Goal: Transaction & Acquisition: Download file/media

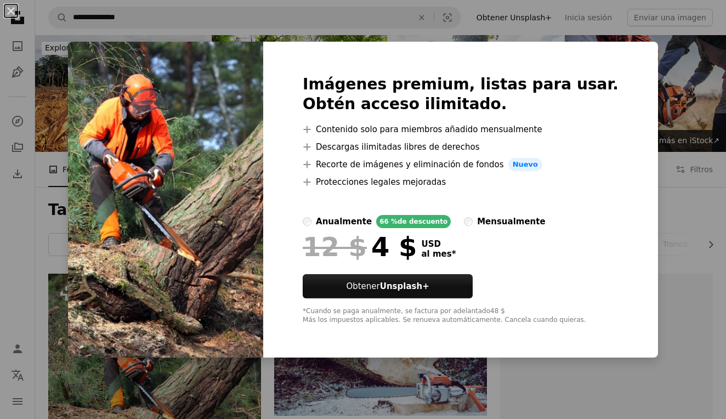
scroll to position [171, 0]
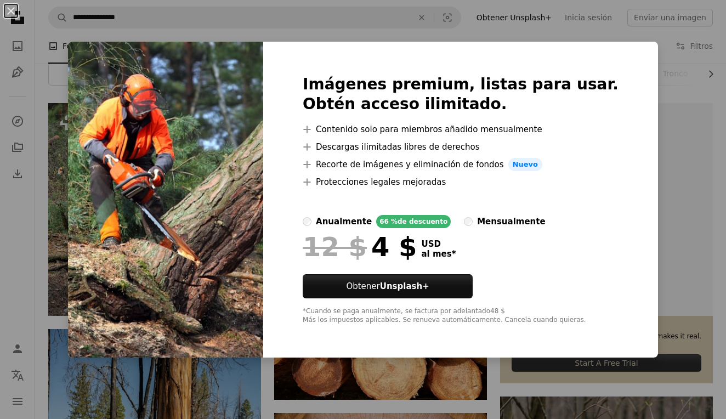
click at [634, 49] on div "An X shape Imágenes premium, listas para usar. Obtén acceso ilimitado. A plus s…" at bounding box center [363, 209] width 726 height 419
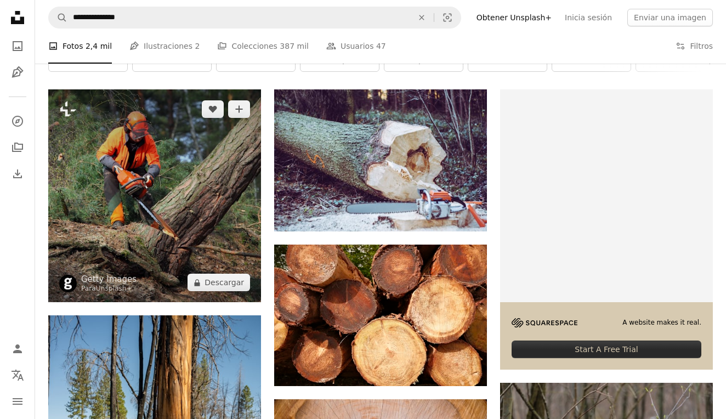
scroll to position [195, 0]
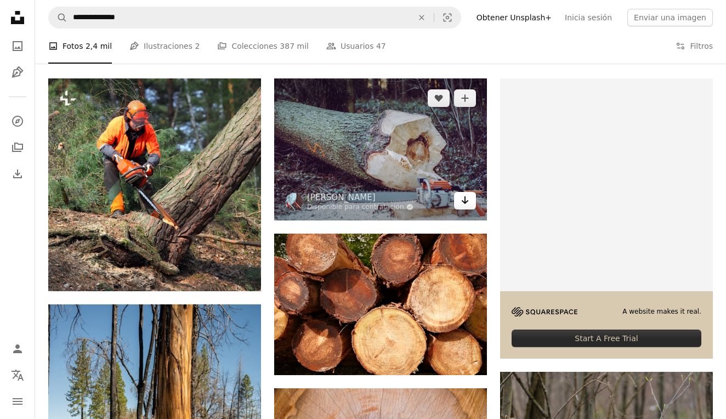
click at [460, 200] on link "Arrow pointing down" at bounding box center [465, 201] width 22 height 18
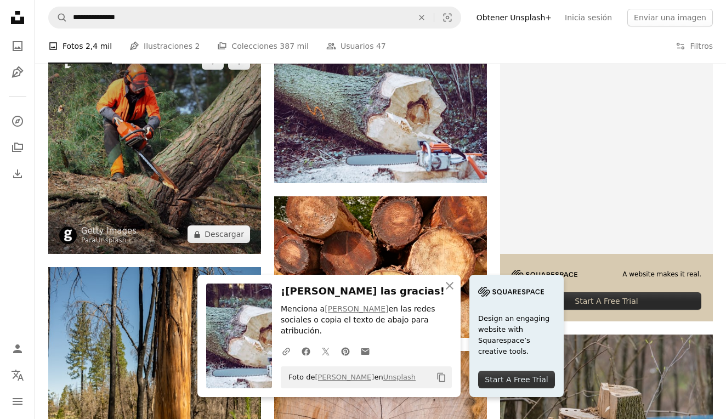
scroll to position [244, 0]
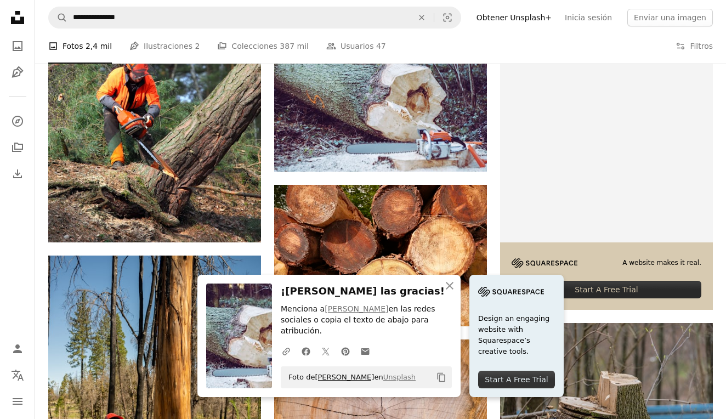
click at [342, 377] on link "[PERSON_NAME]" at bounding box center [344, 377] width 59 height 8
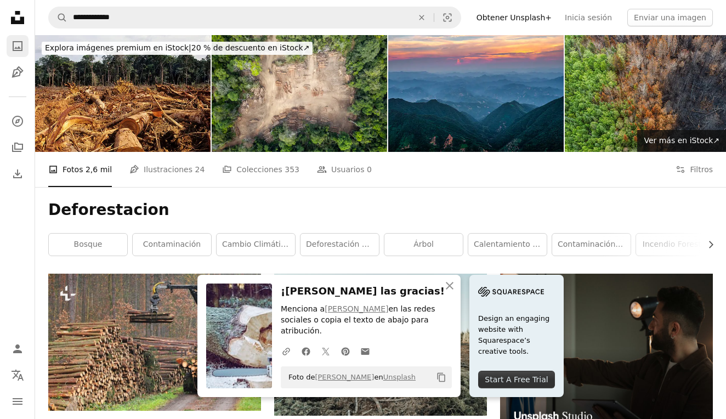
click at [23, 49] on icon "A photo" at bounding box center [17, 45] width 13 height 13
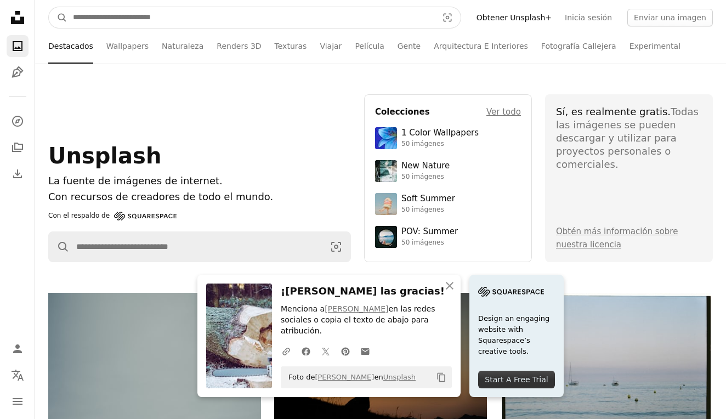
click at [203, 16] on input "Encuentra imágenes en todo el sitio" at bounding box center [250, 17] width 367 height 21
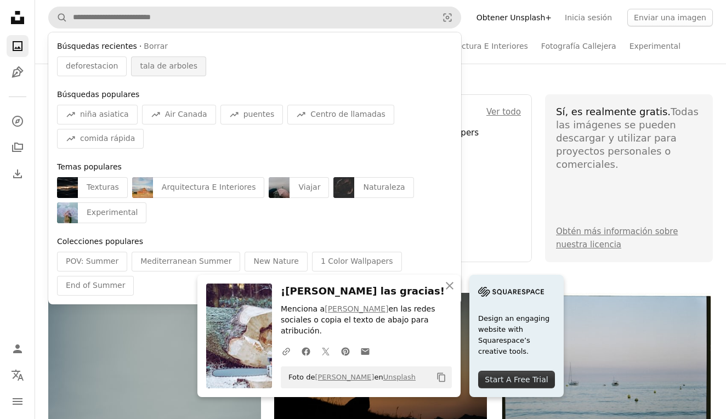
click at [153, 68] on span "tala de arboles" at bounding box center [169, 66] width 58 height 11
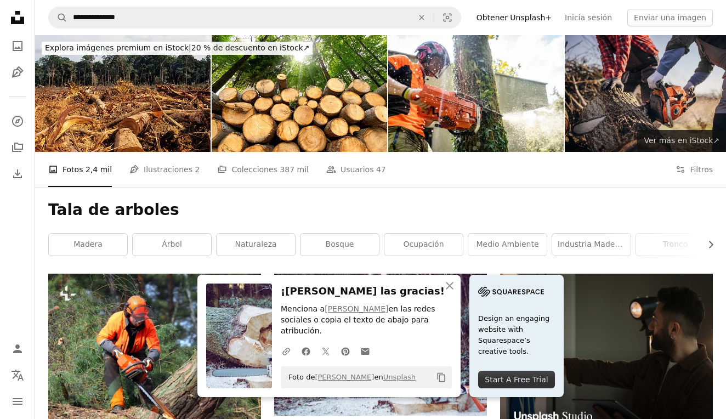
click at [665, 139] on span "Ver más en iStock ↗" at bounding box center [682, 140] width 76 height 9
